Goal: Task Accomplishment & Management: Manage account settings

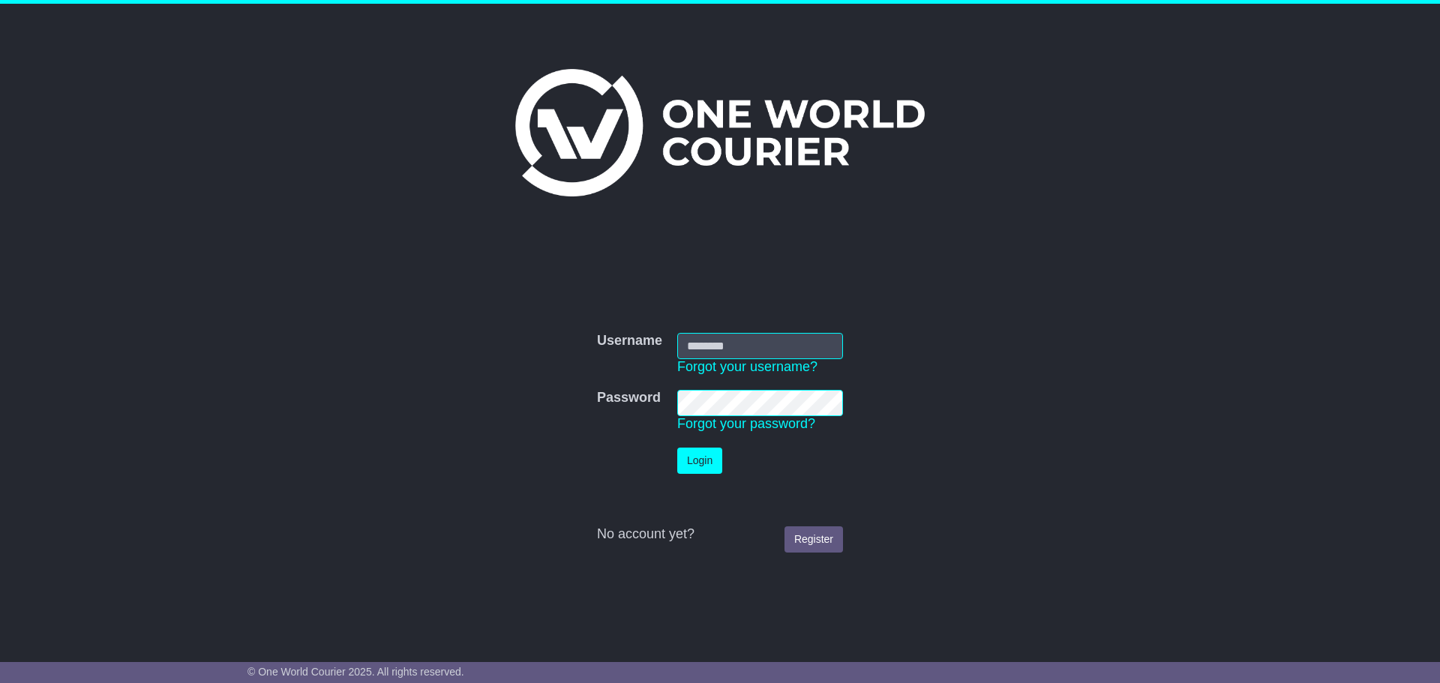
type input "**********"
click at [695, 457] on button "Login" at bounding box center [699, 461] width 45 height 26
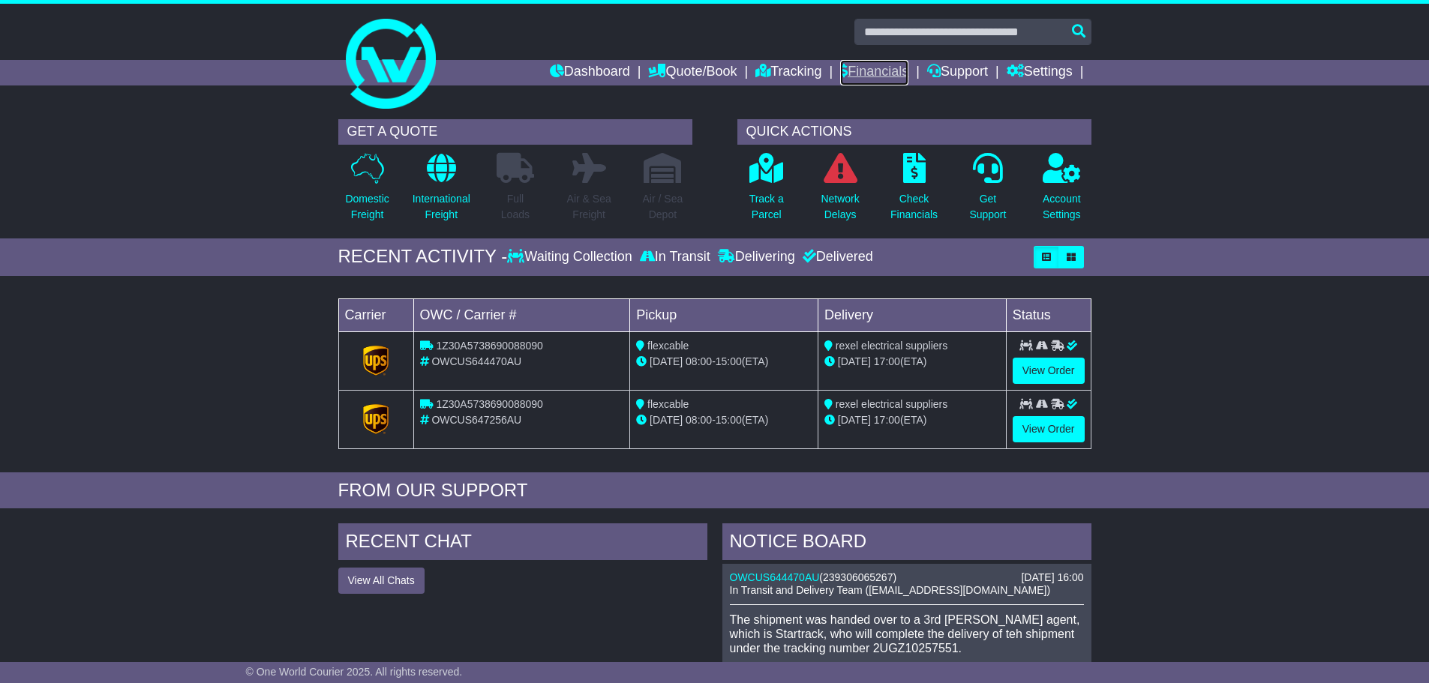
click at [860, 67] on link "Financials" at bounding box center [874, 73] width 68 height 26
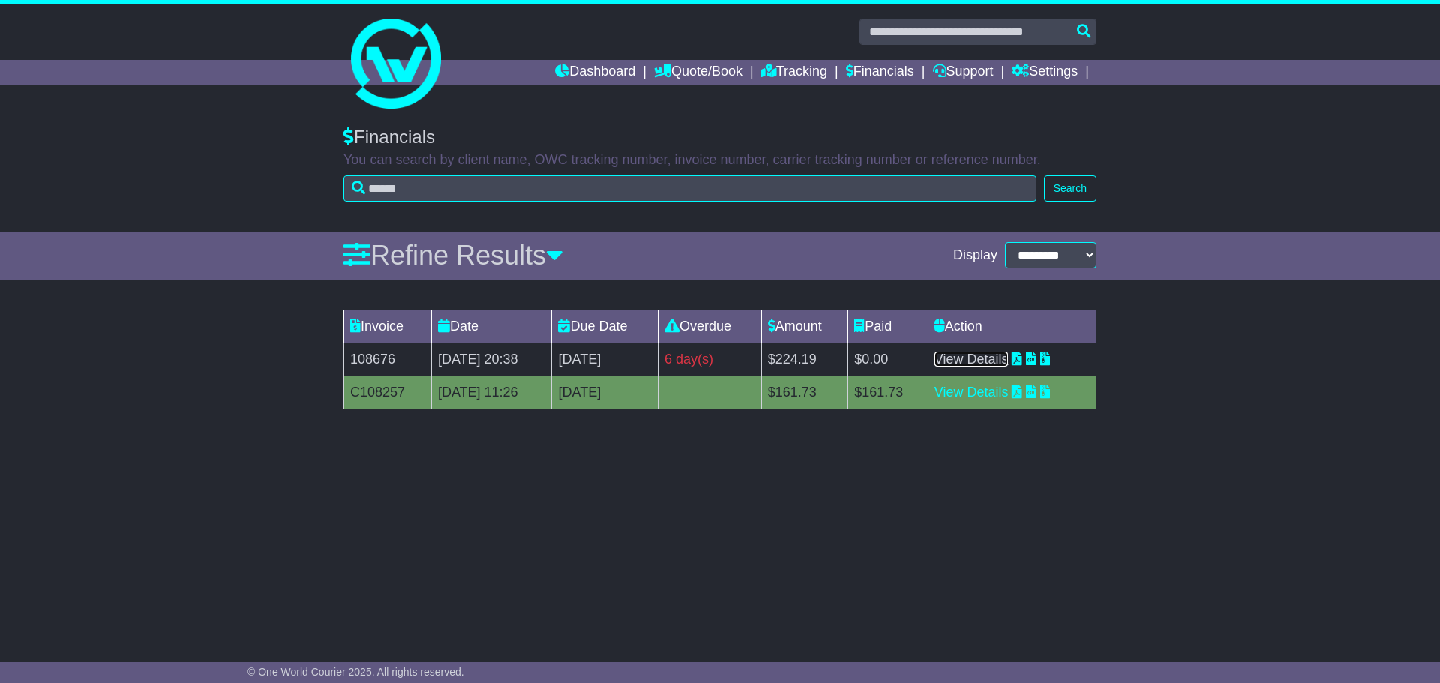
click at [1009, 361] on link "View Details" at bounding box center [972, 359] width 74 height 15
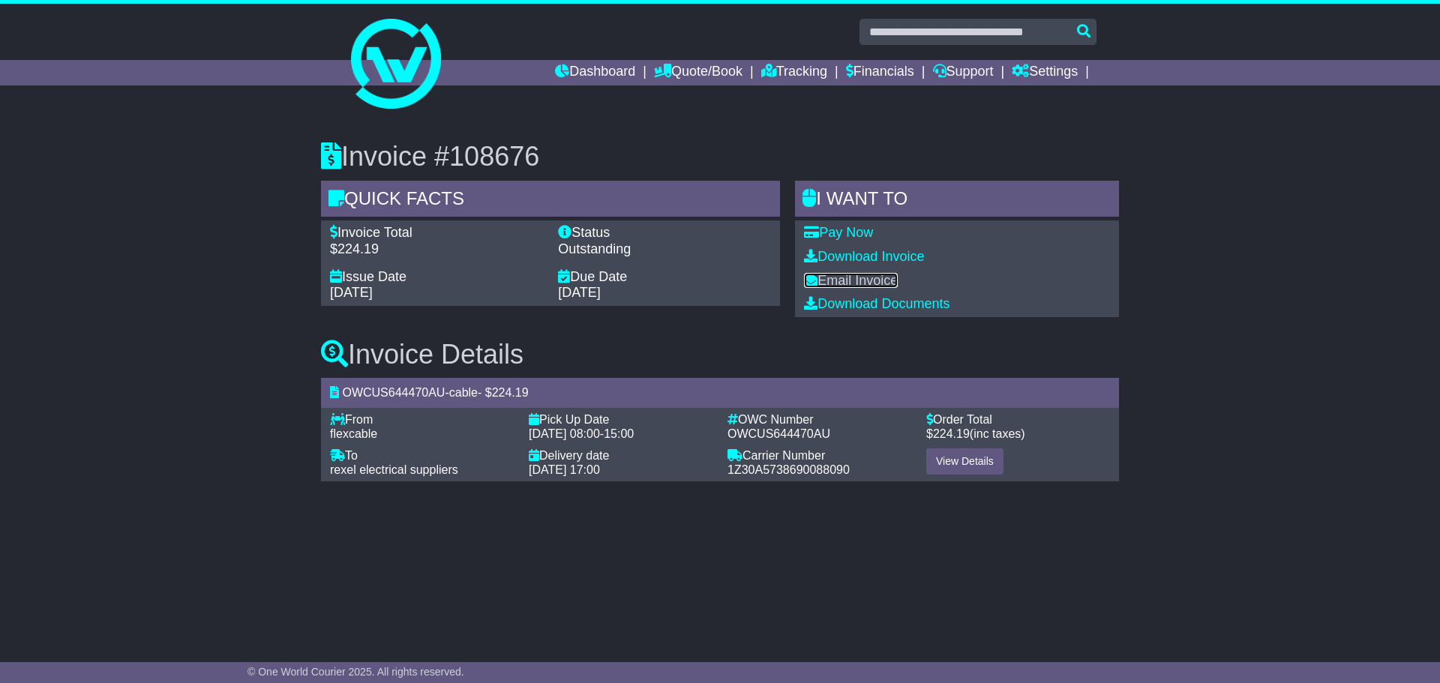
click at [877, 280] on link "Email Invoice" at bounding box center [851, 280] width 94 height 15
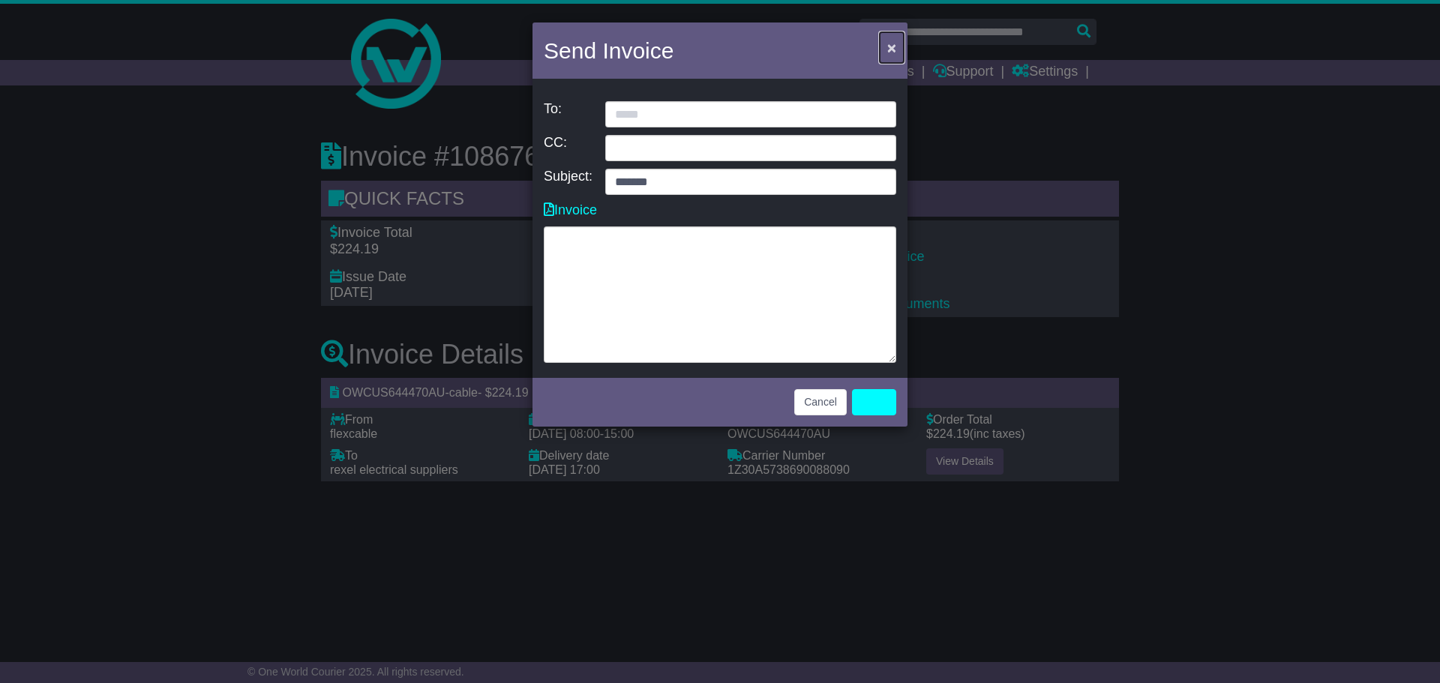
click at [894, 44] on span "×" at bounding box center [892, 47] width 9 height 17
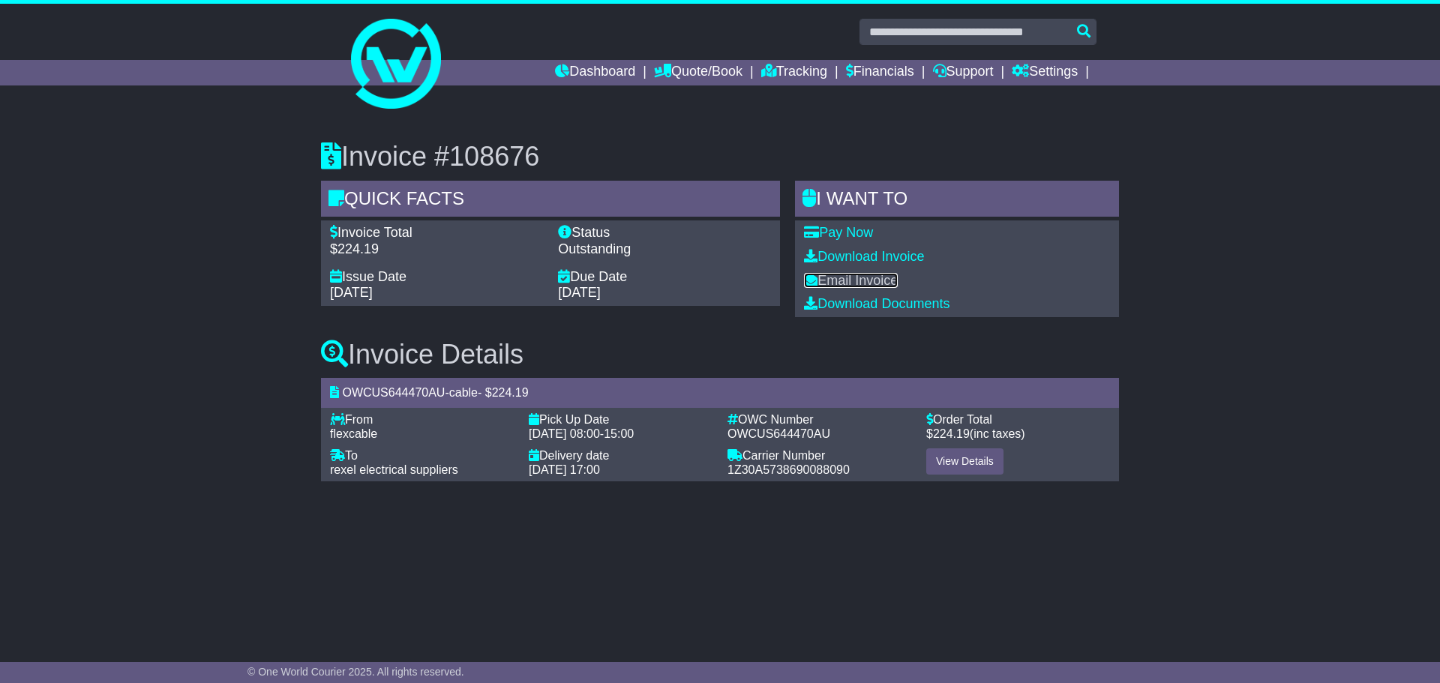
click at [878, 280] on link "Email Invoice" at bounding box center [851, 280] width 94 height 15
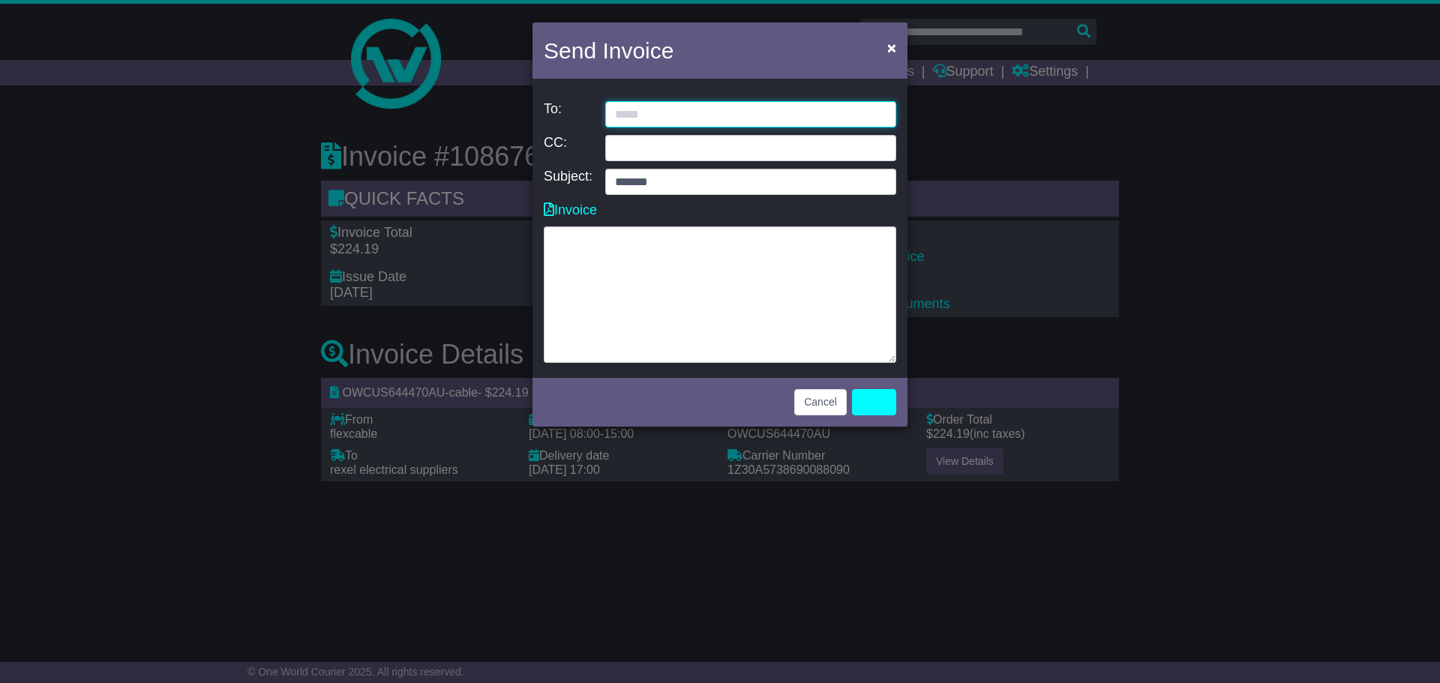
drag, startPoint x: 725, startPoint y: 113, endPoint x: 739, endPoint y: 112, distance: 13.5
click at [726, 114] on input "email" at bounding box center [750, 114] width 291 height 26
type input "**********"
click at [562, 208] on link "Invoice" at bounding box center [570, 210] width 53 height 15
